Goal: Task Accomplishment & Management: Manage account settings

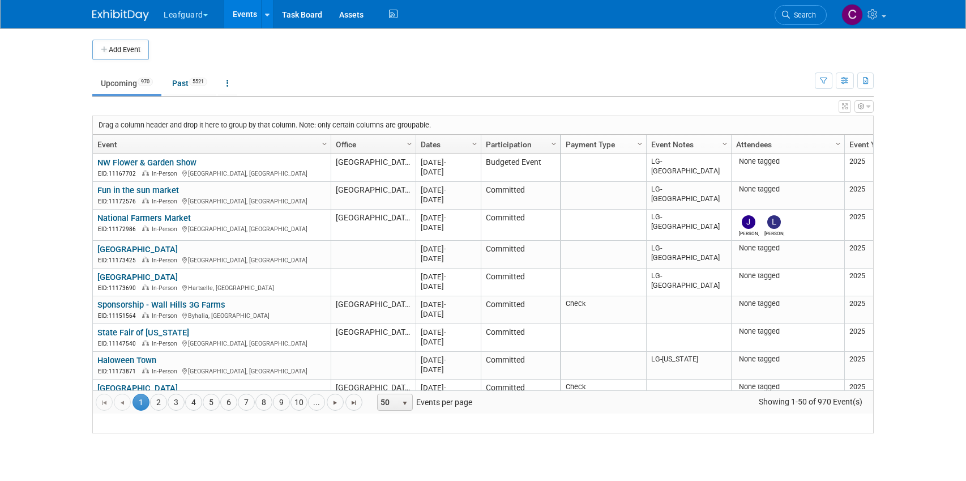
click at [205, 17] on button "Leafguard" at bounding box center [192, 12] width 59 height 25
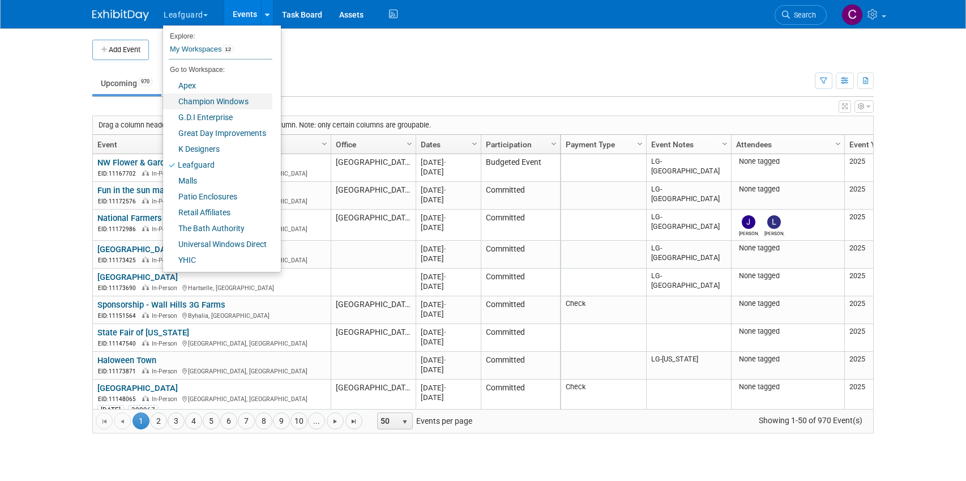
click at [197, 103] on link "Champion Windows" at bounding box center [217, 101] width 109 height 16
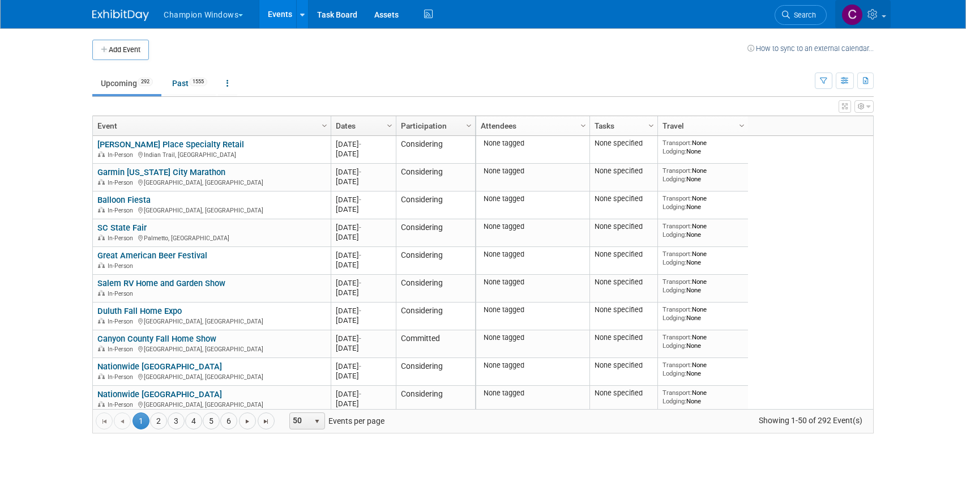
click at [883, 15] on span at bounding box center [884, 16] width 5 height 2
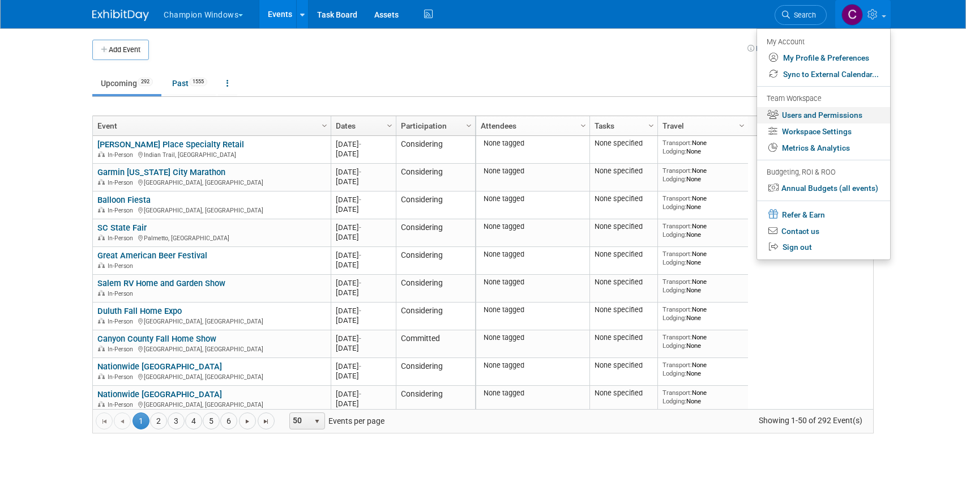
click at [798, 116] on link "Users and Permissions" at bounding box center [823, 115] width 133 height 16
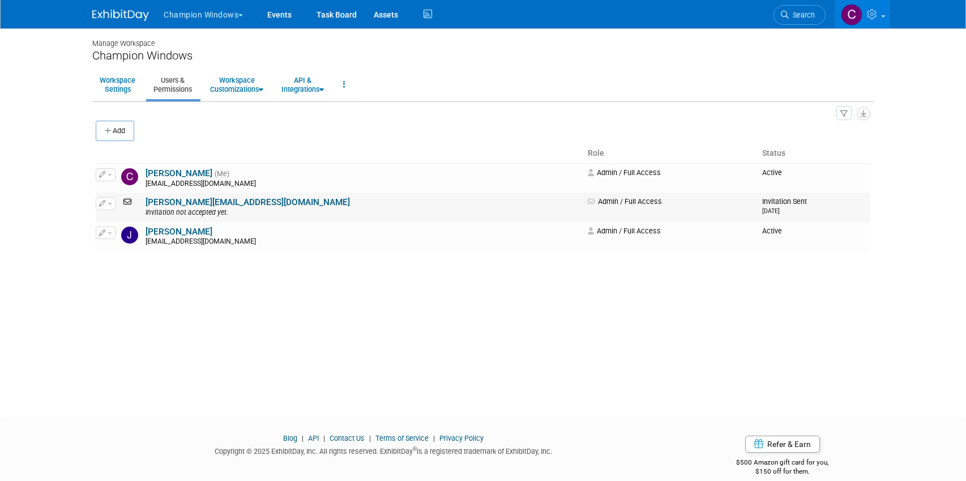
click at [127, 201] on icon at bounding box center [128, 202] width 15 height 8
click at [110, 204] on span "button" at bounding box center [110, 204] width 5 height 2
click at [117, 224] on link "Edit" at bounding box center [140, 222] width 89 height 16
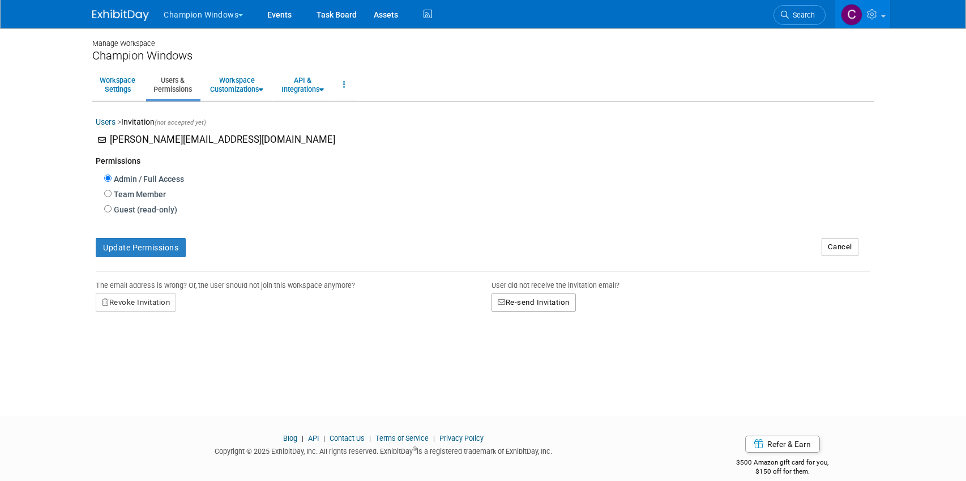
click at [519, 302] on button "Re-send Invitation" at bounding box center [534, 302] width 84 height 18
